Goal: Information Seeking & Learning: Learn about a topic

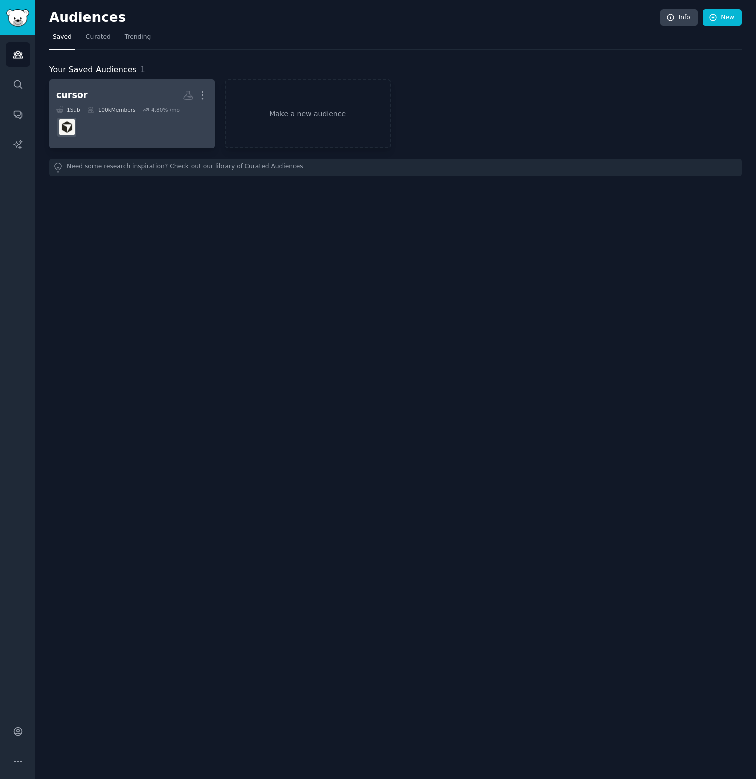
click at [162, 98] on h2 "cursor Custom Audience More" at bounding box center [131, 95] width 151 height 18
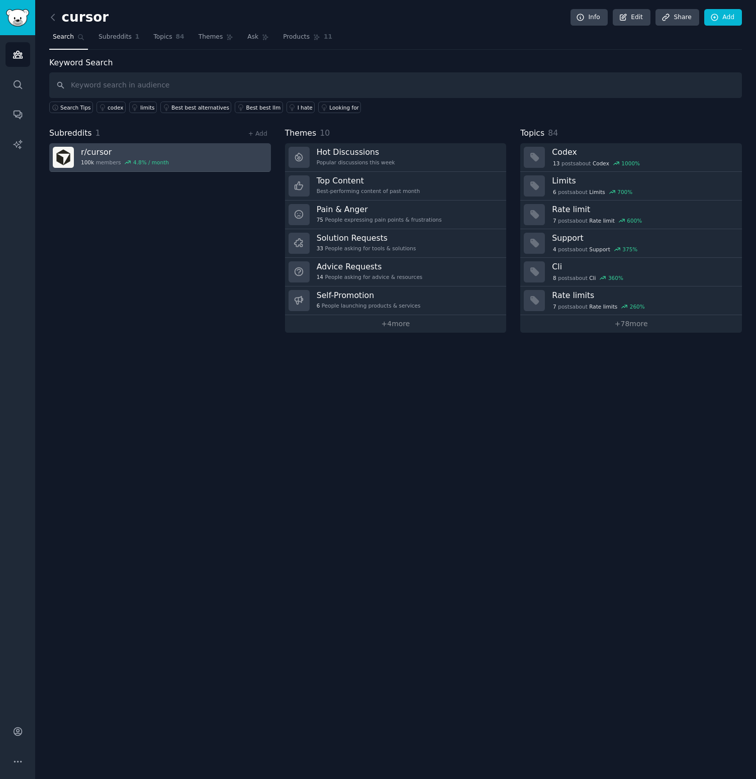
click at [103, 154] on h3 "r/ cursor" at bounding box center [125, 152] width 88 height 11
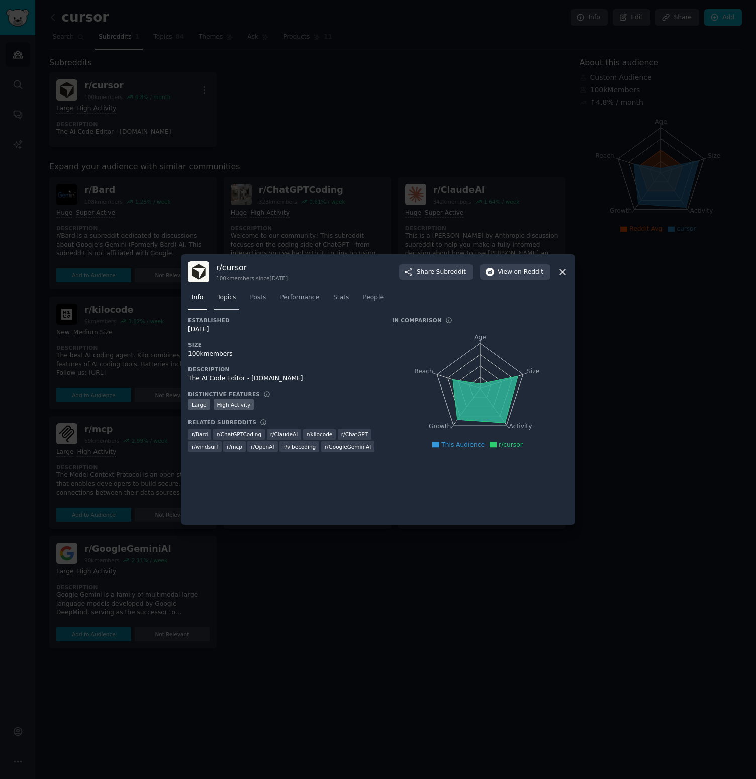
click at [234, 301] on span "Topics" at bounding box center [226, 297] width 19 height 9
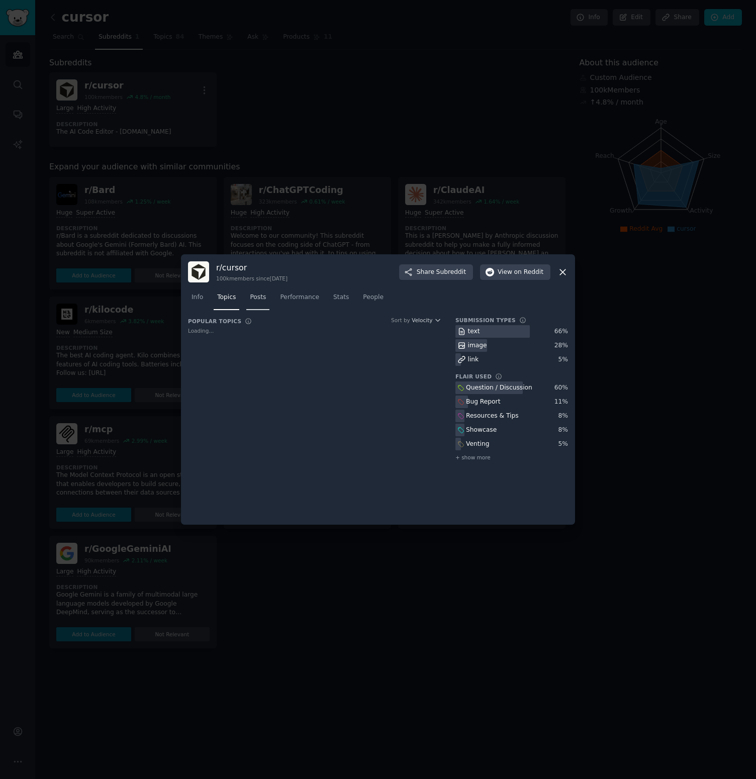
click at [264, 301] on span "Posts" at bounding box center [258, 297] width 16 height 9
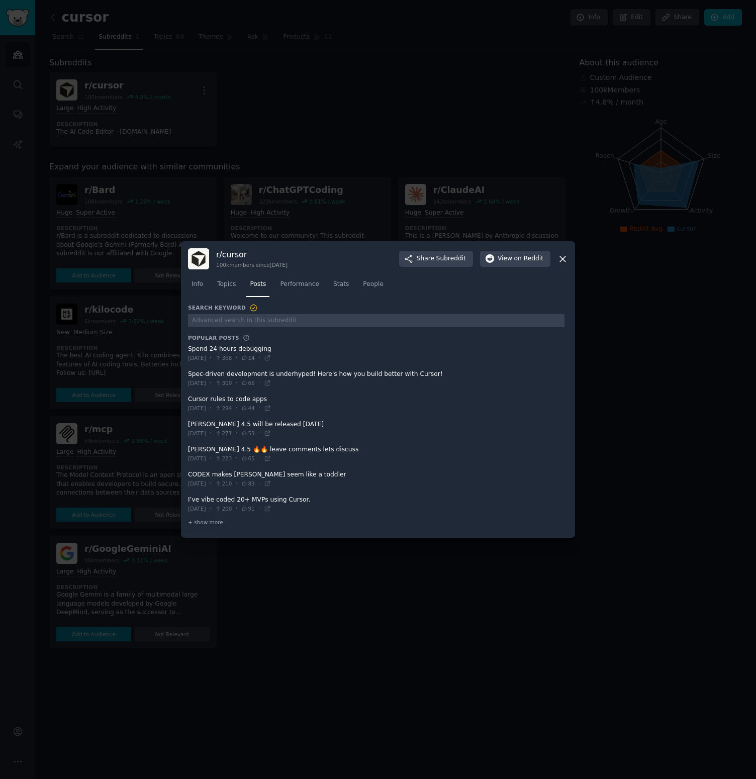
click at [295, 300] on div "Info Topics Posts Performance Stats People" at bounding box center [378, 286] width 380 height 34
click at [304, 285] on span "Performance" at bounding box center [299, 284] width 39 height 9
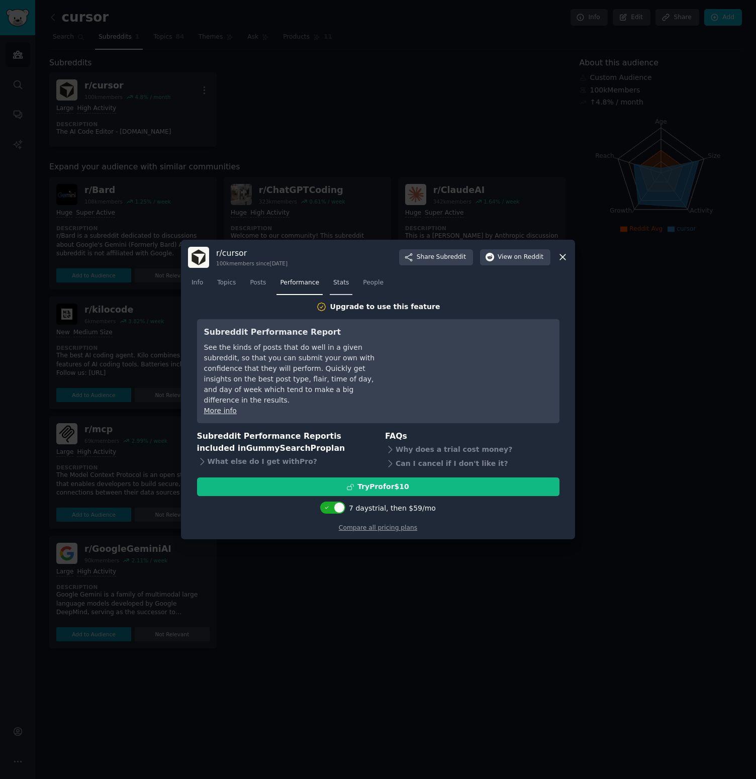
click at [334, 287] on span "Stats" at bounding box center [341, 282] width 16 height 9
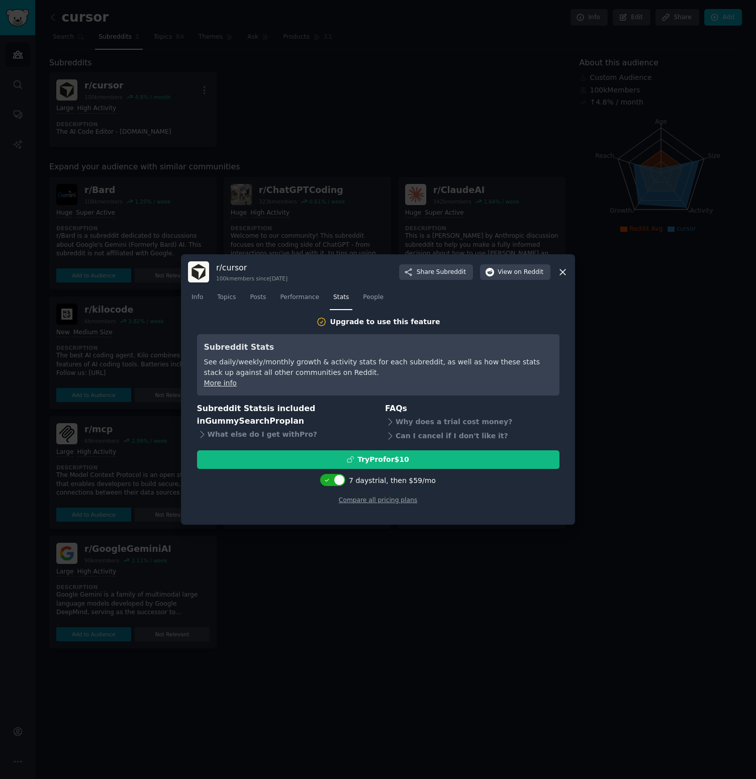
click at [220, 386] on link "More info" at bounding box center [220, 383] width 33 height 8
click at [500, 359] on div "See daily/weekly/monthly growth & activity stats for each subreddit, as well as…" at bounding box center [378, 367] width 348 height 21
click at [494, 378] on div "More info" at bounding box center [378, 383] width 348 height 11
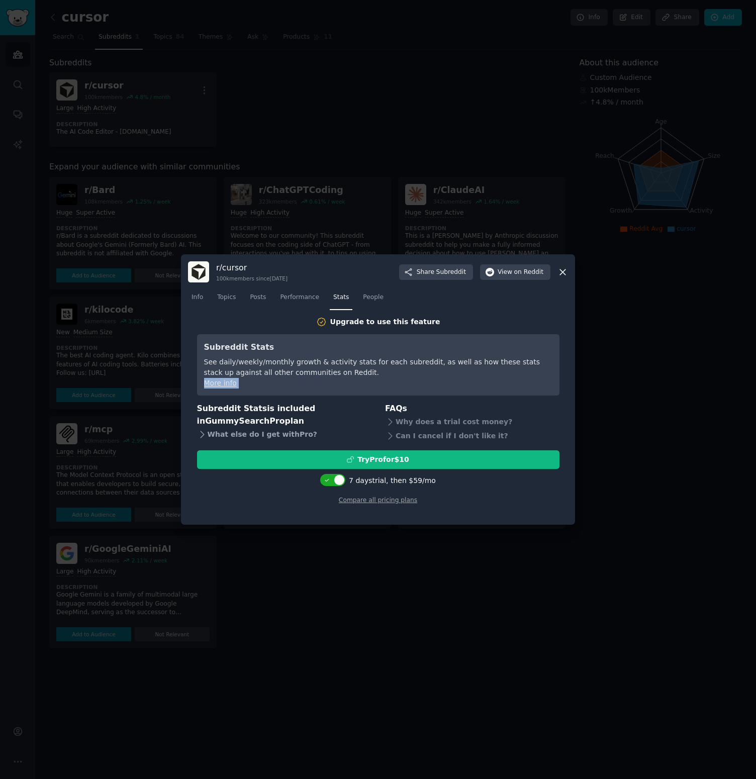
click at [279, 436] on div "What else do I get with Pro ?" at bounding box center [284, 434] width 174 height 14
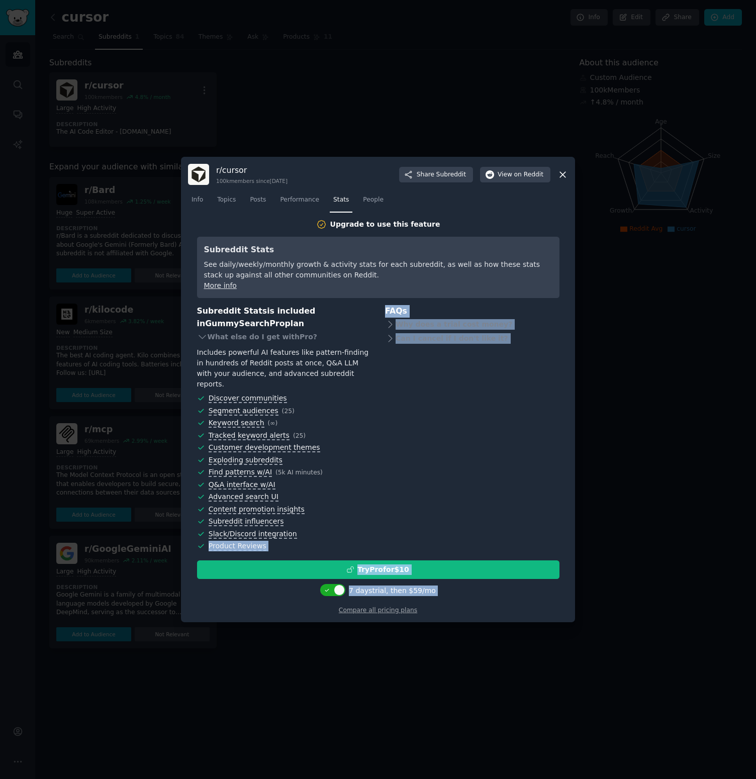
drag, startPoint x: 308, startPoint y: 524, endPoint x: 318, endPoint y: 610, distance: 86.9
click at [317, 608] on div "Upgrade to use this feature Subreddit Stats See daily/weekly/monthly growth & a…" at bounding box center [378, 417] width 362 height 396
click at [389, 359] on div "FAQs Why does a trial cost money? Can I cancel if I don't like it?" at bounding box center [472, 429] width 174 height 248
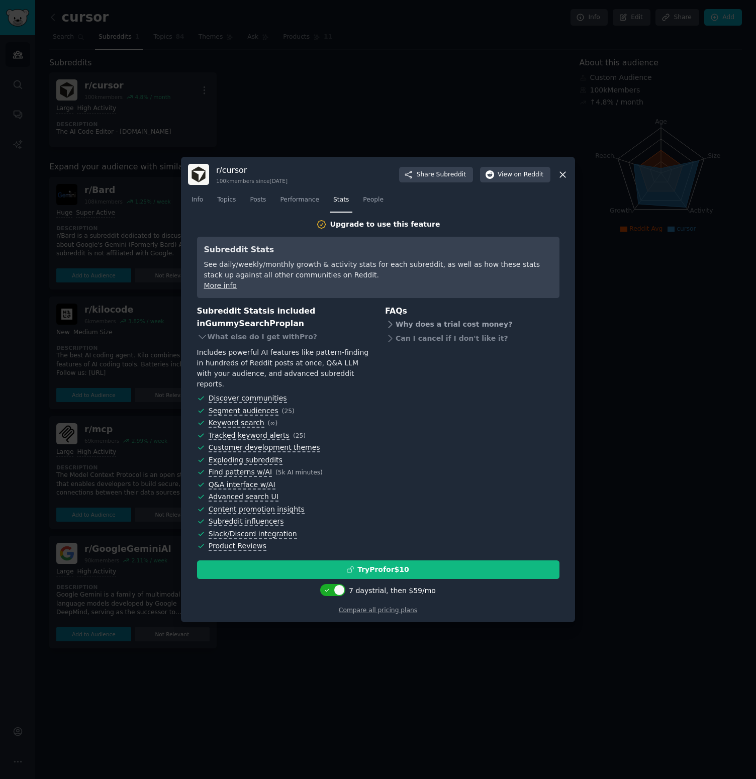
click at [405, 323] on div "Why does a trial cost money?" at bounding box center [472, 325] width 174 height 14
click at [417, 357] on div "Can I cancel if I don't like it?" at bounding box center [472, 356] width 174 height 14
click at [448, 413] on div "FAQs Why does a trial cost money? There is a marginal cost because features of …" at bounding box center [472, 429] width 174 height 248
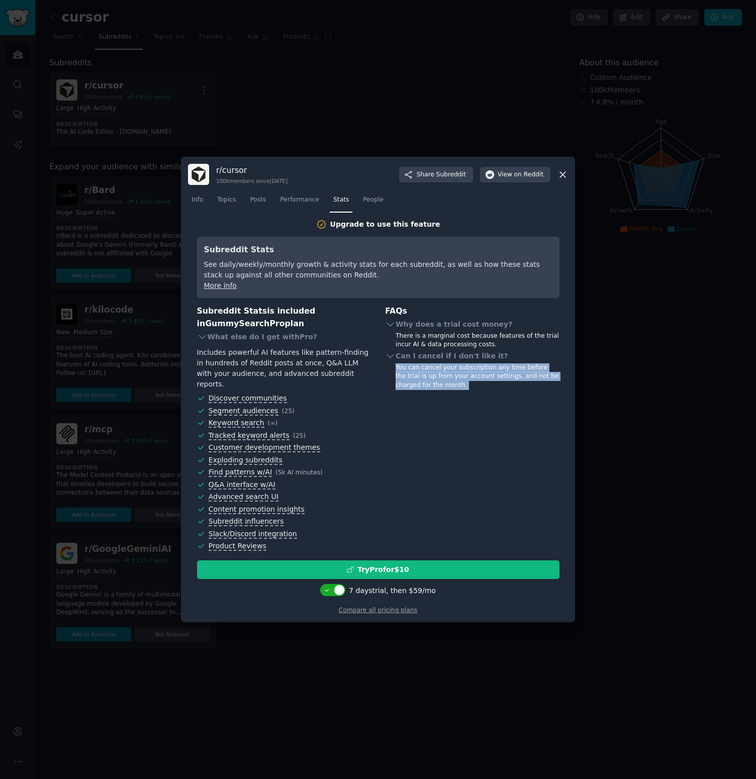
click at [453, 384] on div "You can cancel your subscription any time before the trial is up from your acco…" at bounding box center [477, 376] width 164 height 27
click at [463, 431] on div "FAQs Why does a trial cost money? There is a marginal cost because features of …" at bounding box center [472, 429] width 174 height 248
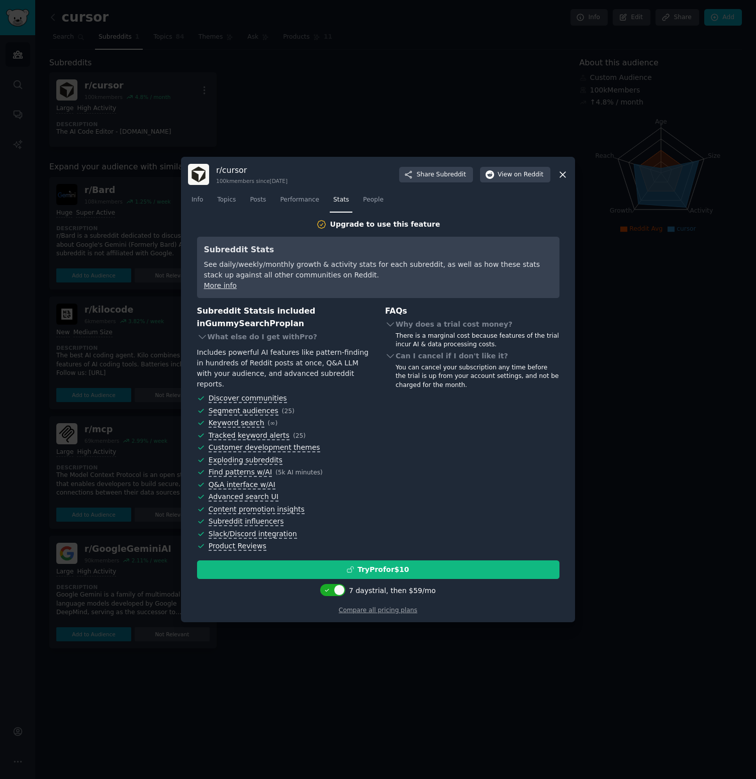
click at [463, 431] on div "FAQs Why does a trial cost money? There is a marginal cost because features of …" at bounding box center [472, 429] width 174 height 248
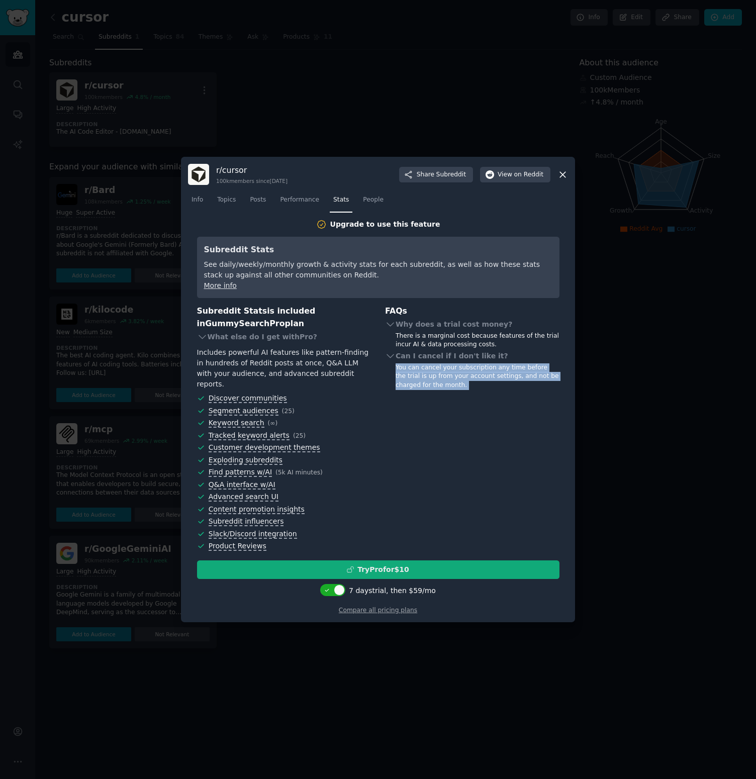
click at [435, 564] on div "Try Pro for $10" at bounding box center [377, 569] width 361 height 11
click at [233, 313] on h3 "Subreddit Stats is included in GummySearch Pro plan" at bounding box center [284, 317] width 174 height 25
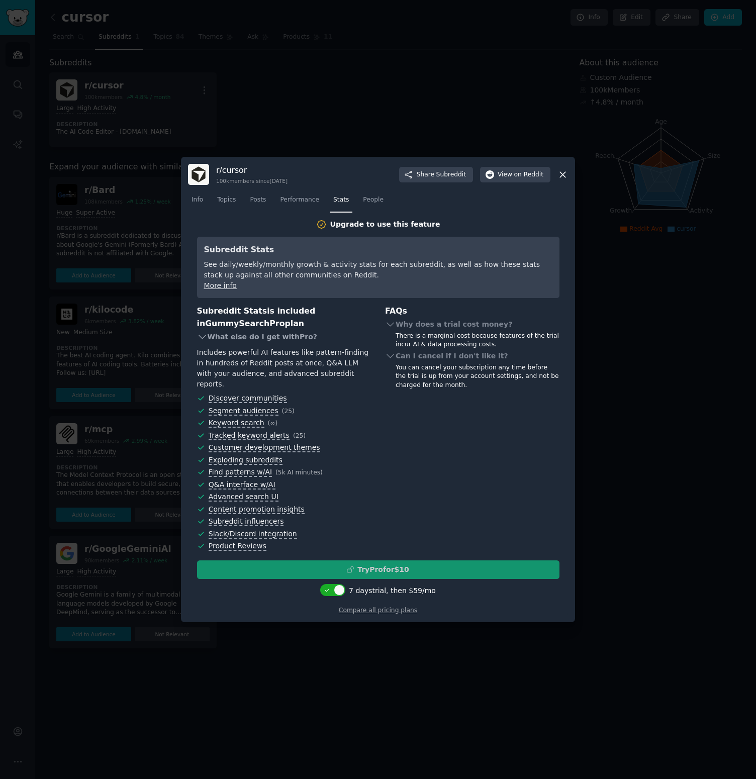
click at [241, 336] on div "What else do I get with Pro ?" at bounding box center [284, 337] width 174 height 14
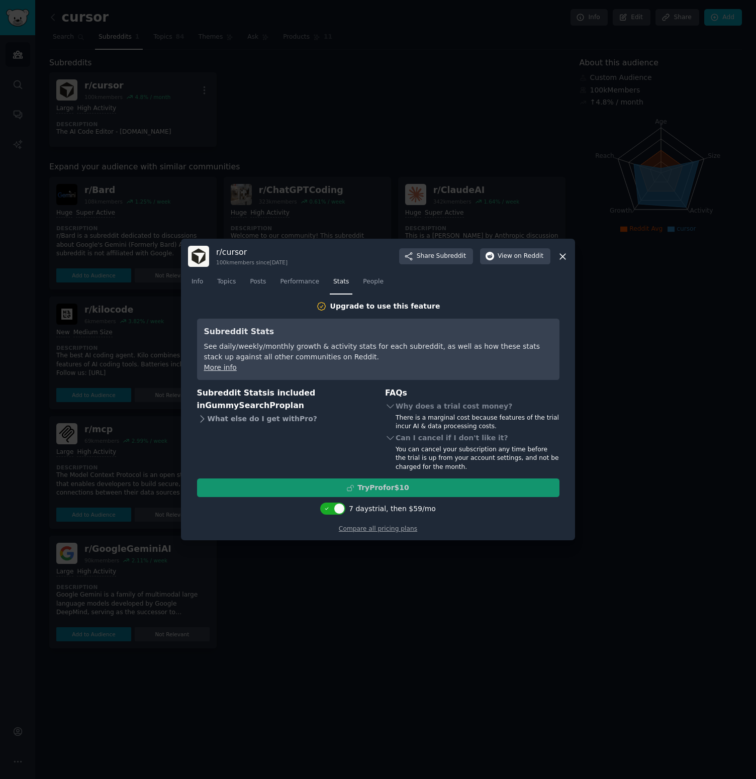
click at [241, 336] on h3 "Subreddit Stats" at bounding box center [378, 332] width 348 height 13
click at [245, 348] on div "See daily/weekly/monthly growth & activity stats for each subreddit, as well as…" at bounding box center [378, 351] width 348 height 21
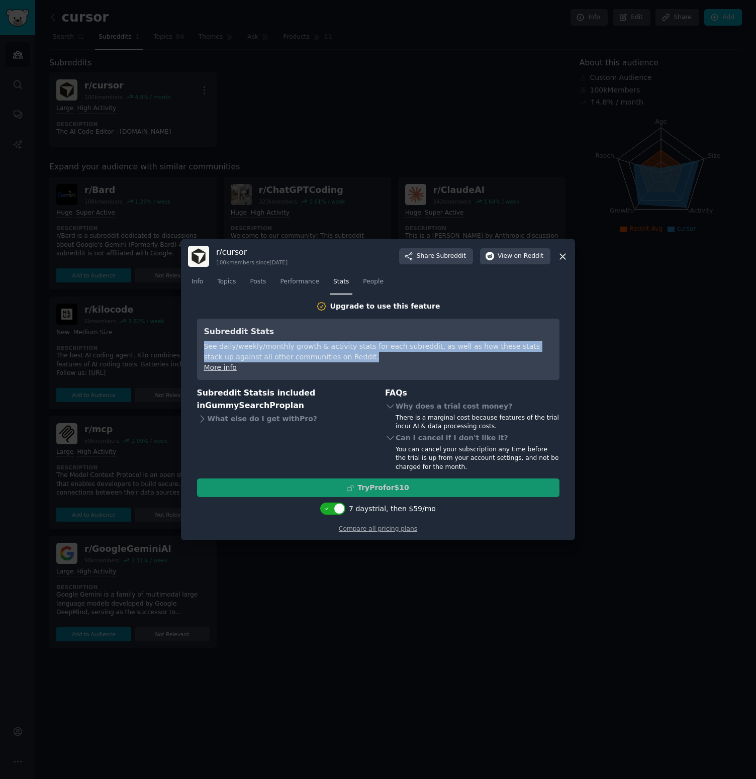
click at [742, 471] on div at bounding box center [378, 389] width 756 height 779
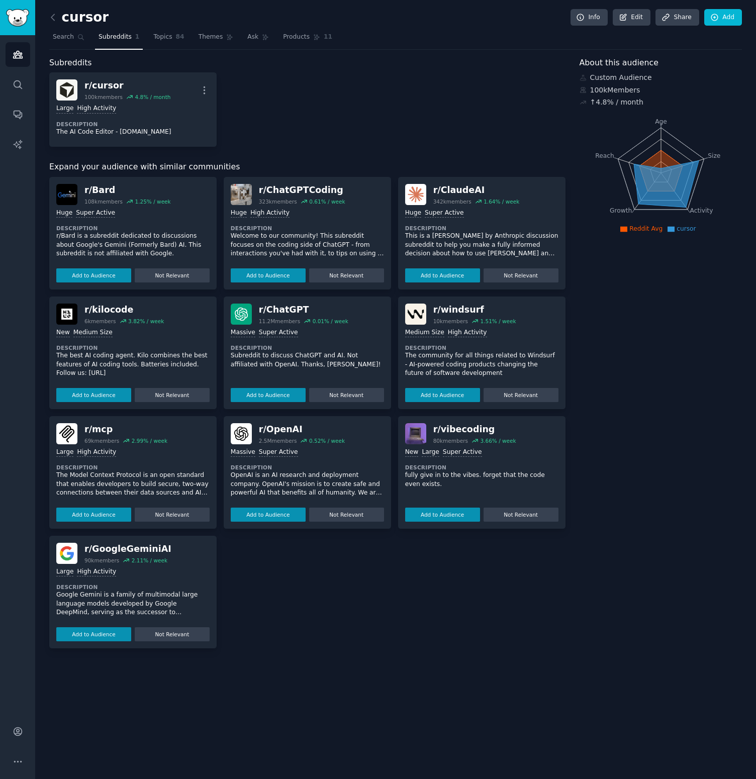
click at [746, 457] on div "cursor Info Edit Share Add Search Subreddits 1 Topics 84 Themes Ask Products 11…" at bounding box center [395, 389] width 720 height 779
click at [371, 219] on div "Huge High Activity Description Welcome to our community! This subreddit focuses…" at bounding box center [307, 243] width 153 height 77
click at [338, 198] on div "0.61 % / week" at bounding box center [327, 201] width 36 height 7
click at [295, 185] on div "r/ ChatGPTCoding" at bounding box center [302, 190] width 86 height 13
click at [239, 194] on img at bounding box center [241, 194] width 21 height 21
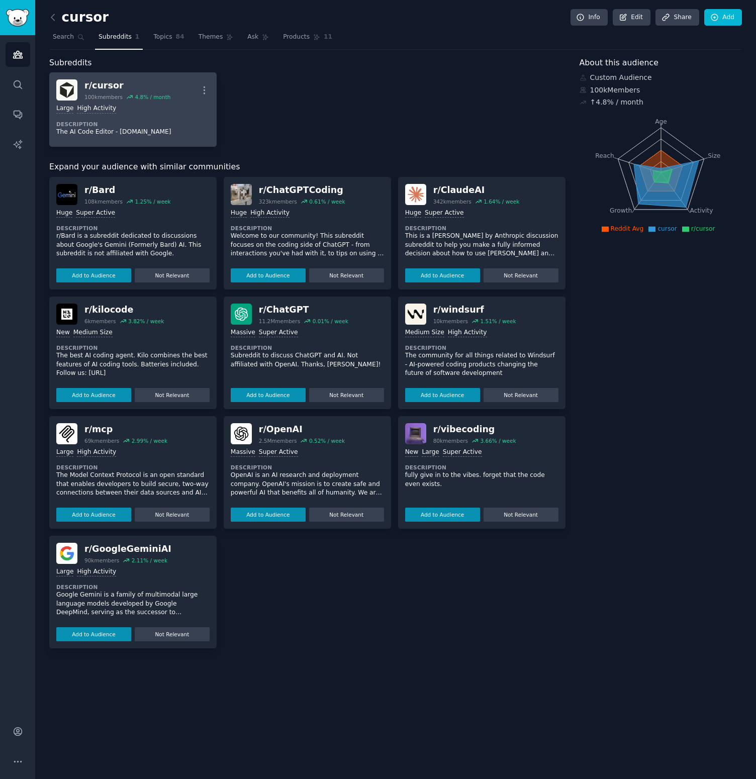
click at [135, 101] on div "Large High Activity Description The AI Code Editor - [DOMAIN_NAME]" at bounding box center [132, 119] width 153 height 39
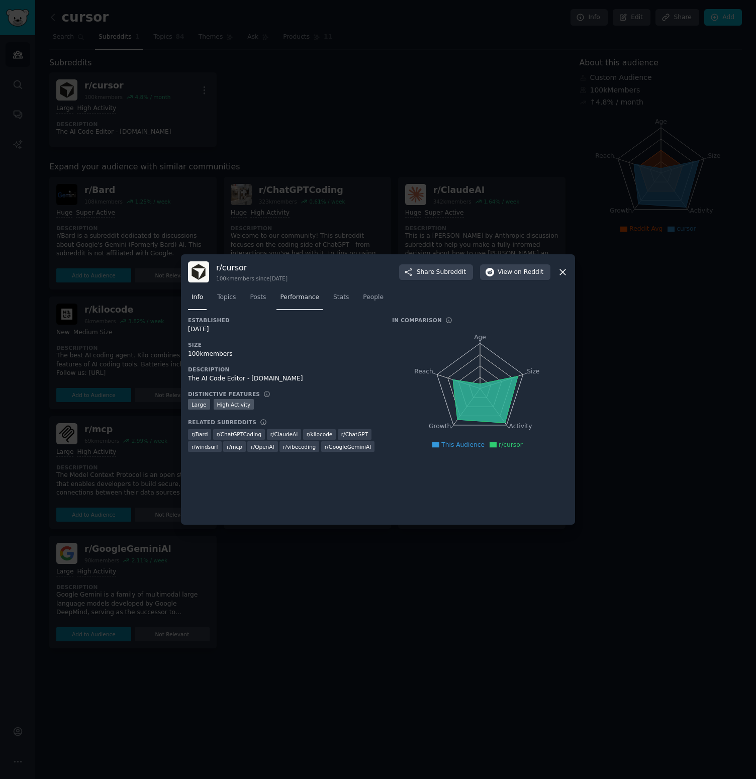
click at [288, 303] on link "Performance" at bounding box center [299, 299] width 46 height 21
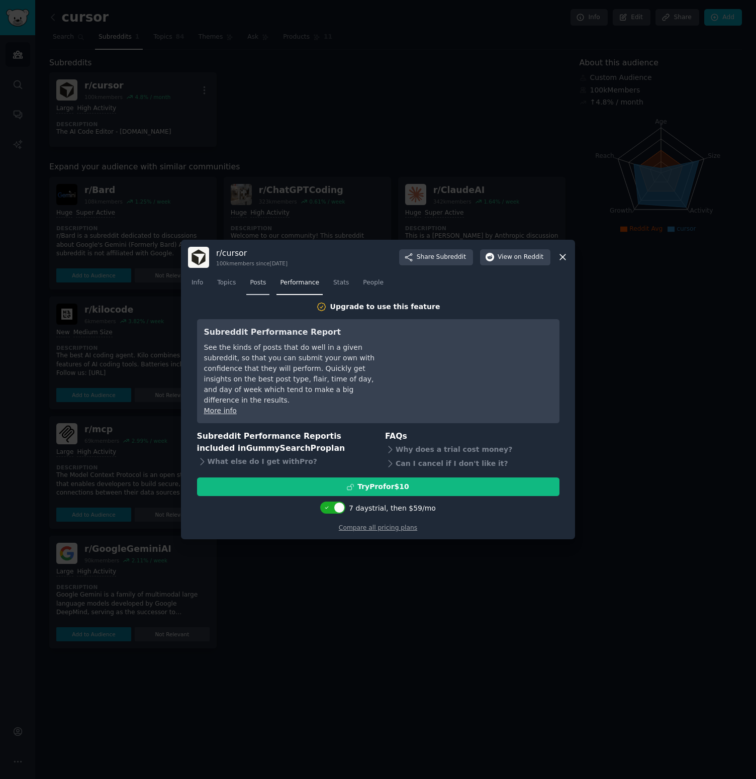
click at [261, 284] on span "Posts" at bounding box center [258, 282] width 16 height 9
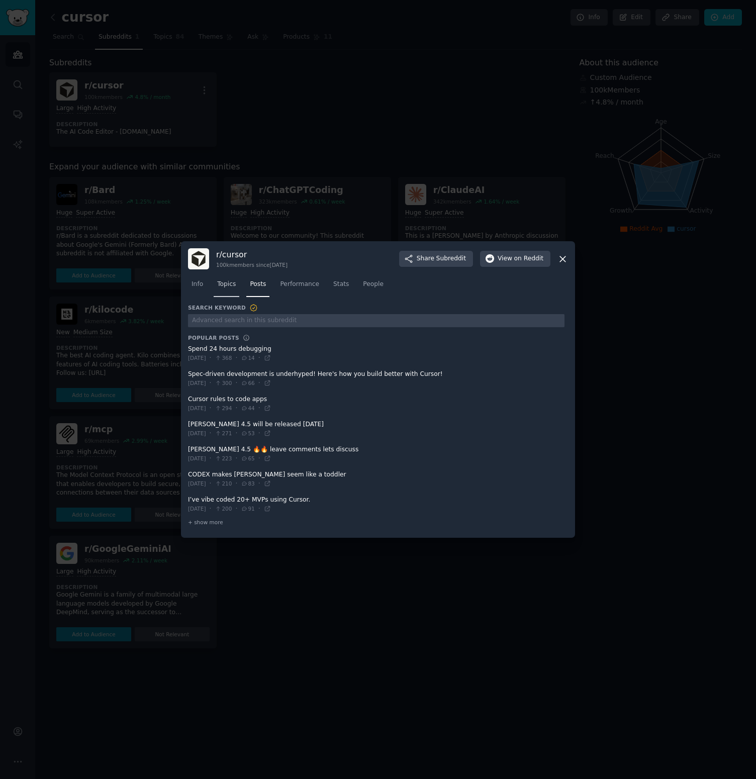
click at [226, 288] on span "Topics" at bounding box center [226, 284] width 19 height 9
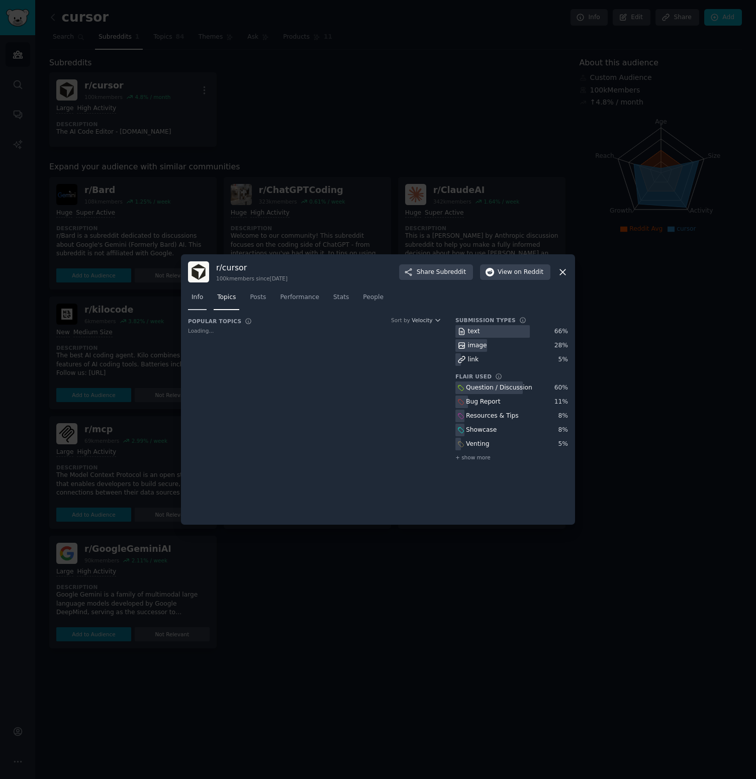
click at [203, 296] on link "Info" at bounding box center [197, 299] width 19 height 21
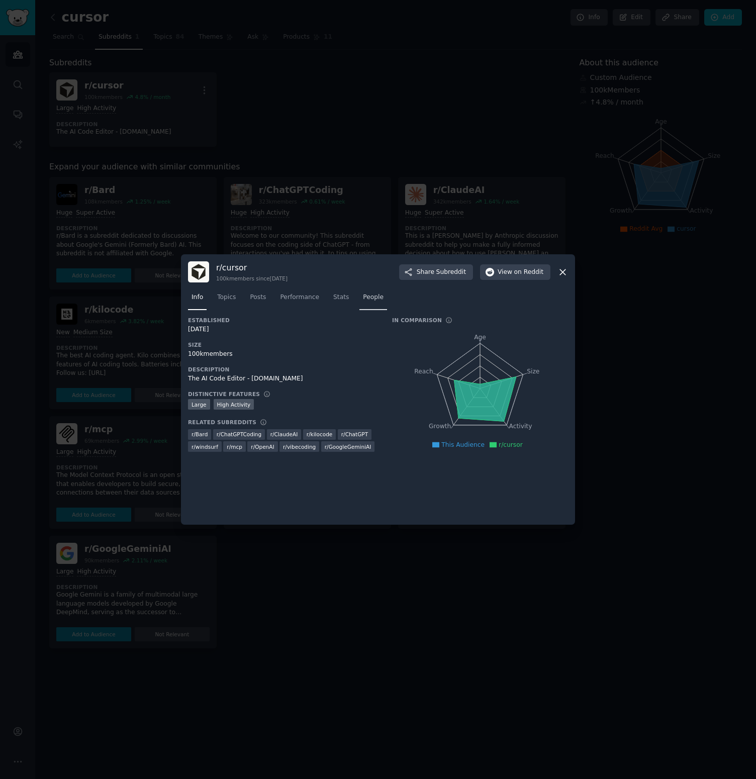
click at [363, 296] on span "People" at bounding box center [373, 297] width 21 height 9
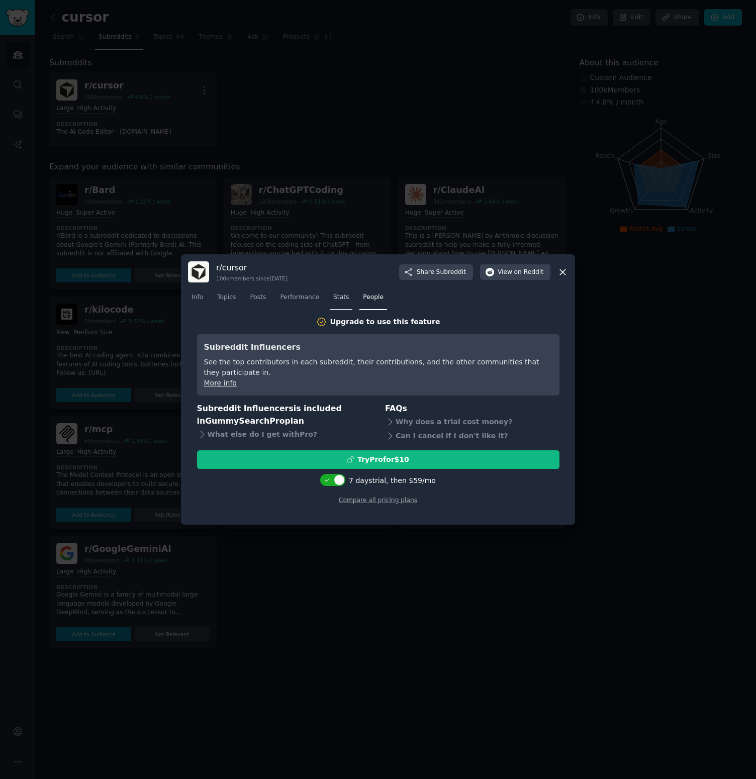
click at [351, 301] on link "Stats" at bounding box center [341, 299] width 23 height 21
click at [162, 375] on div at bounding box center [378, 389] width 756 height 779
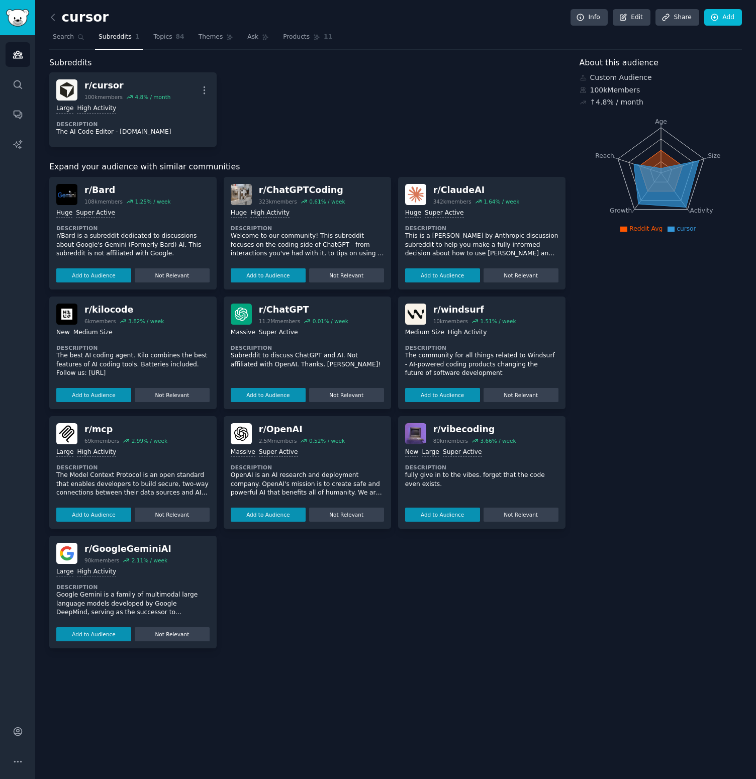
click at [162, 375] on div "New Medium Size Description The best AI coding agent. Kilo combines the best fe…" at bounding box center [132, 363] width 153 height 77
click at [357, 365] on p "Subreddit to discuss ChatGPT and AI. Not affiliated with OpenAI. Thanks, [PERSO…" at bounding box center [307, 360] width 153 height 18
